Goal: Task Accomplishment & Management: Use online tool/utility

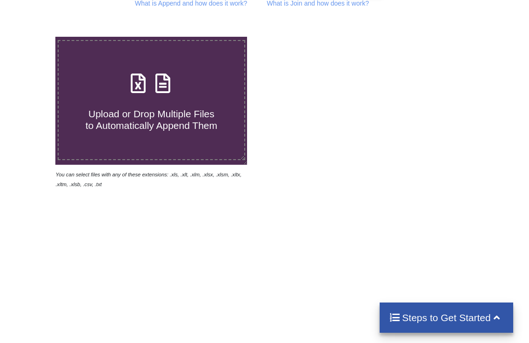
type input "C:\fakepath\ContactOut_Profiles (1).xlsx"
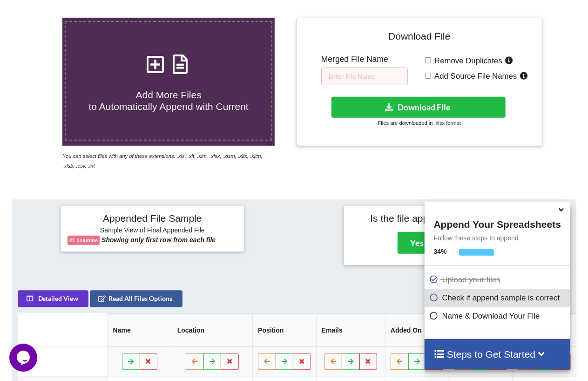
scroll to position [151, 0]
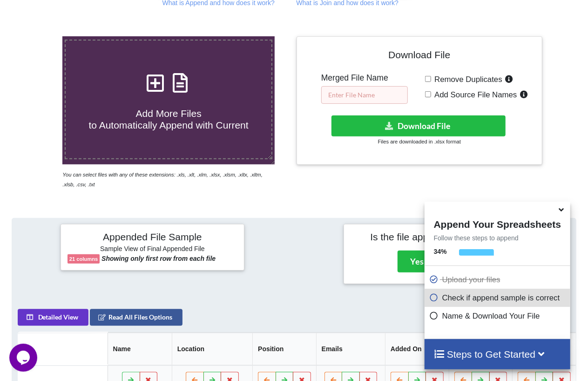
click at [367, 96] on input "text" at bounding box center [364, 95] width 87 height 18
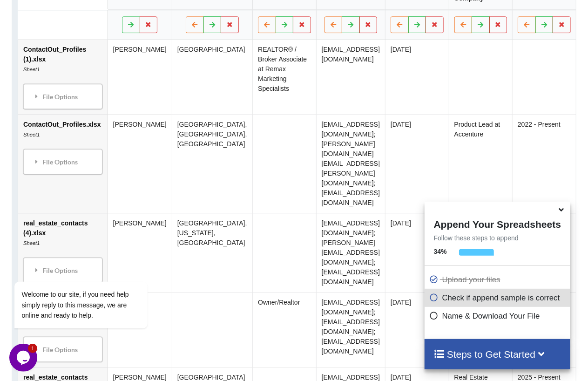
scroll to position [565, 0]
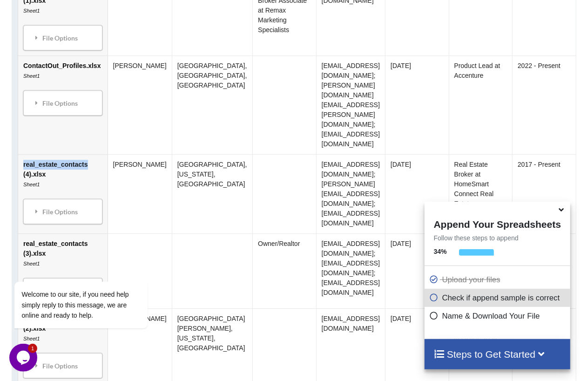
drag, startPoint x: 22, startPoint y: 134, endPoint x: 87, endPoint y: 136, distance: 64.3
click at [87, 155] on td "real_estate_contacts (4).xlsx Sheet1 File Options Import Other Sheets File Opti…" at bounding box center [62, 194] width 89 height 79
copy td "real_estate_contacts"
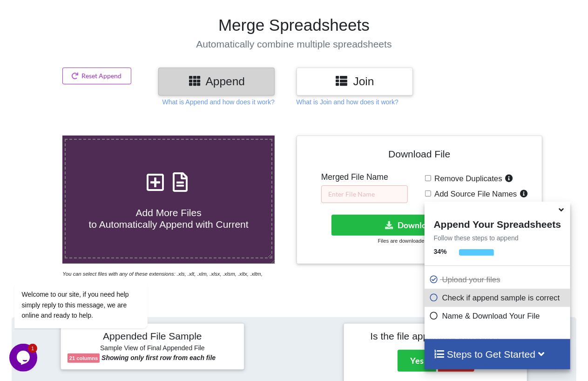
scroll to position [48, 0]
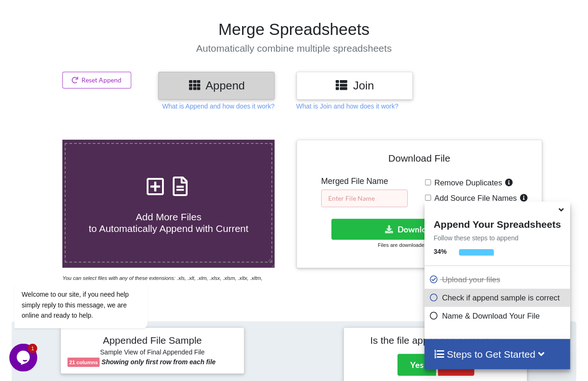
click at [337, 200] on input "text" at bounding box center [364, 198] width 87 height 18
paste input "real_estate_contacts"
click at [332, 202] on input "real_estate_contacts" at bounding box center [364, 198] width 87 height 18
click at [349, 198] on input "Real_estate_contacts" at bounding box center [364, 198] width 87 height 18
click at [371, 195] on input "Real_Estate_contacts" at bounding box center [364, 198] width 87 height 18
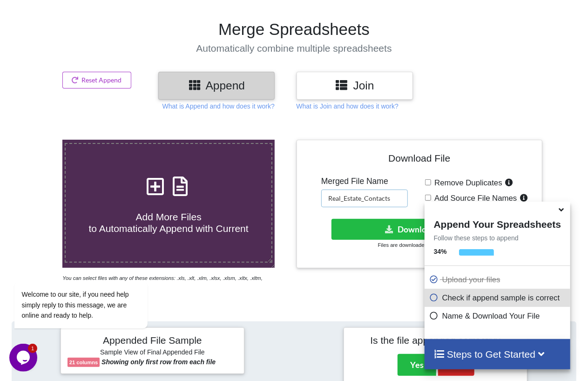
type input "Real_Estate_Contacts"
click at [397, 172] on h4 "Download File" at bounding box center [419, 160] width 232 height 27
click at [529, 209] on icon at bounding box center [562, 208] width 10 height 8
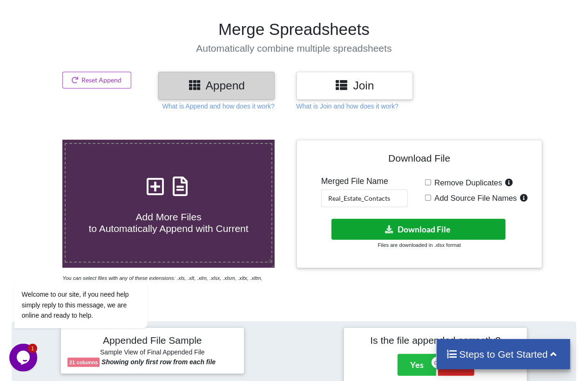
click at [434, 228] on button "Download File" at bounding box center [418, 229] width 174 height 21
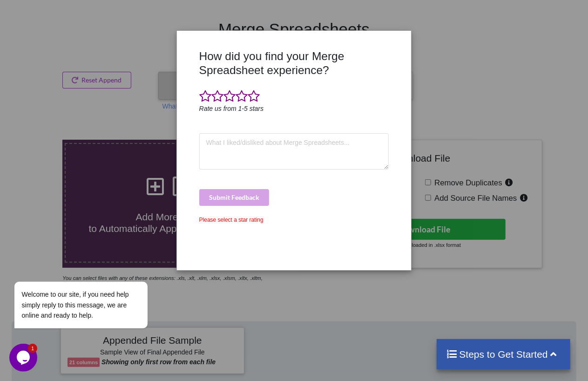
click at [469, 49] on div "How did you find your Merge Spreadsheet experience? Rate us from 1-5 stars Subm…" at bounding box center [294, 190] width 588 height 381
click at [445, 74] on div "How did you find your Merge Spreadsheet experience? Rate us from 1-5 stars Subm…" at bounding box center [294, 190] width 588 height 381
